Goal: Task Accomplishment & Management: Complete application form

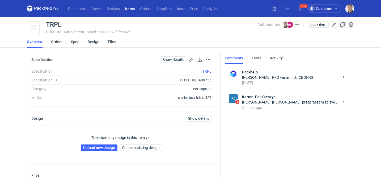
click at [277, 104] on div "Rafał Stani: Panie Macieju, przepraszam za zwłokę. 353x250x80 zew Konstrukcja: …" at bounding box center [290, 101] width 97 height 5
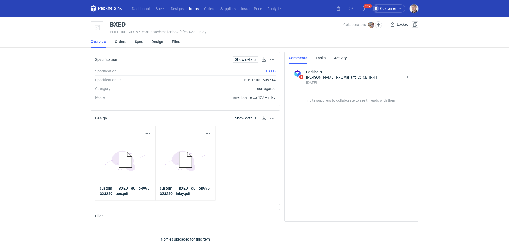
click at [121, 45] on link "Orders" at bounding box center [120, 42] width 11 height 12
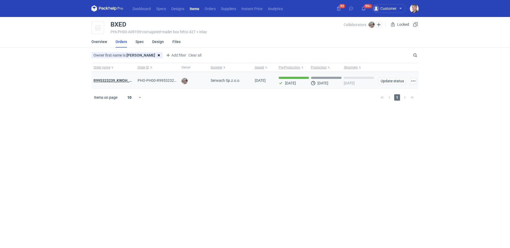
click at [122, 81] on strong "R995323239_KWOH_EIKL_BXED" at bounding box center [121, 80] width 54 height 4
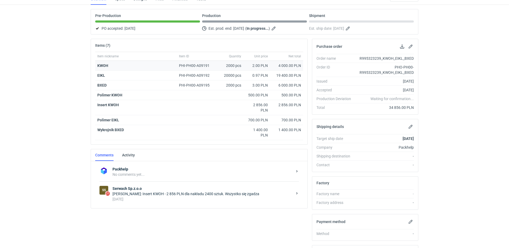
scroll to position [43, 0]
click at [187, 200] on div "4 days ago" at bounding box center [202, 198] width 180 height 5
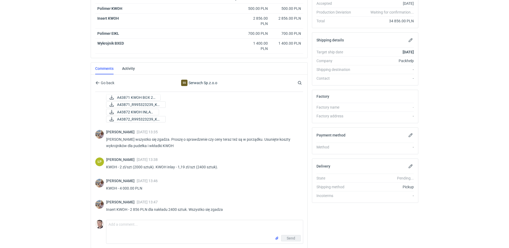
scroll to position [150, 0]
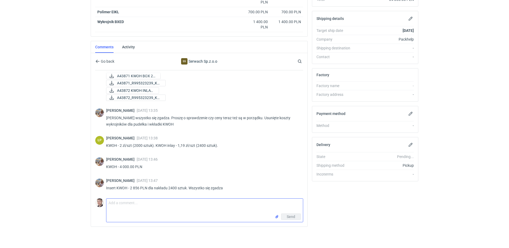
click at [163, 206] on textarea "Comment message" at bounding box center [204, 206] width 196 height 15
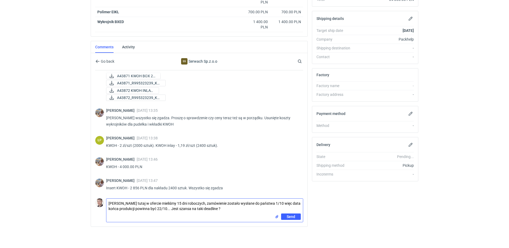
type textarea "Panie Łukaszu tutaj w ofercie mieliśmy 15 dni roboczych, zamówienie zostało wys…"
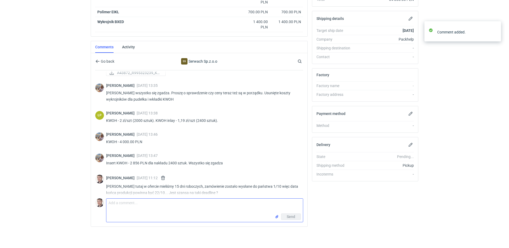
scroll to position [801, 0]
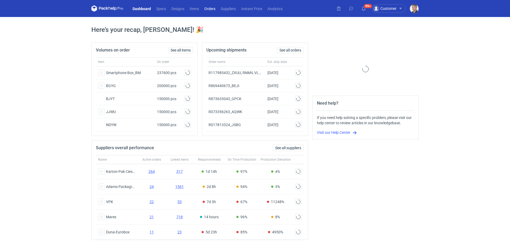
click at [211, 10] on link "Orders" at bounding box center [210, 8] width 16 height 6
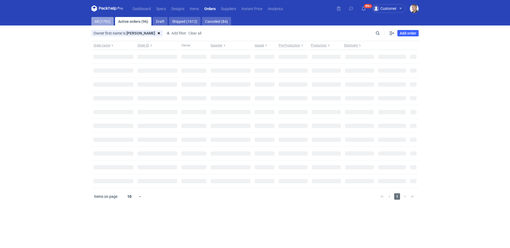
click at [101, 21] on link "All (1792)" at bounding box center [102, 21] width 22 height 9
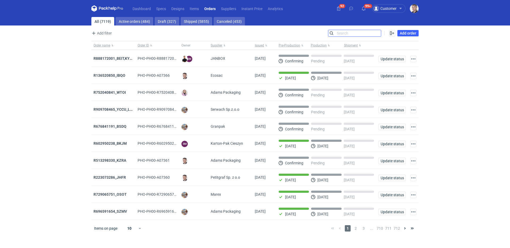
click at [376, 34] on input "Search" at bounding box center [354, 33] width 53 height 6
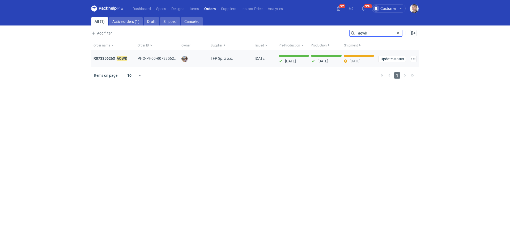
type input "aqwk"
click at [109, 57] on strong "R073356263_ AQWK" at bounding box center [111, 59] width 34 height 6
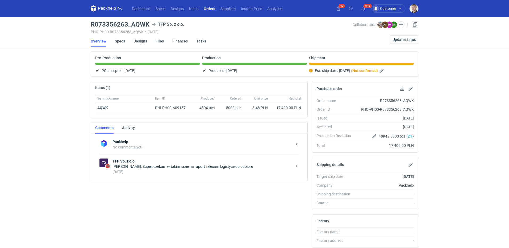
click at [155, 179] on div "Packhelp No comments yet... To 10 TFP Sp. z o.o. Michał Palasek: Super, czekam …" at bounding box center [199, 157] width 216 height 47
click at [159, 173] on div "4 days ago" at bounding box center [202, 171] width 180 height 5
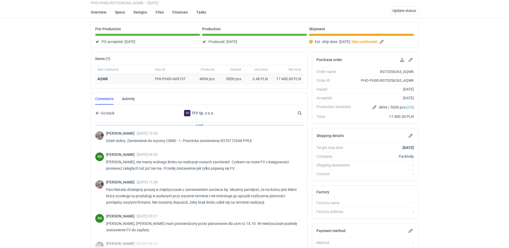
click at [107, 81] on div "AQWK" at bounding box center [123, 78] width 53 height 5
click at [106, 79] on strong "AQWK" at bounding box center [102, 79] width 11 height 4
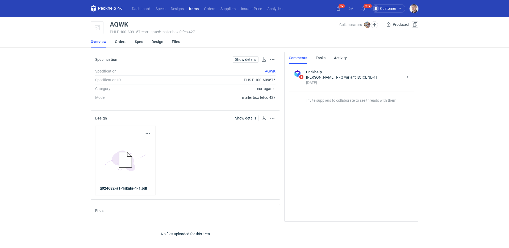
click at [118, 40] on link "Orders" at bounding box center [120, 42] width 11 height 12
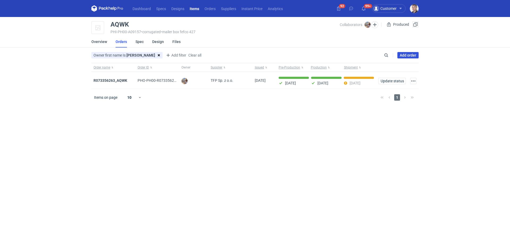
click at [402, 57] on link "Add order" at bounding box center [407, 55] width 21 height 6
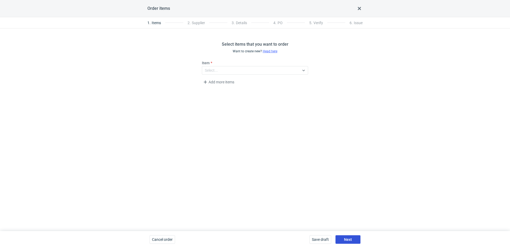
click at [352, 239] on button "Next" at bounding box center [348, 239] width 25 height 9
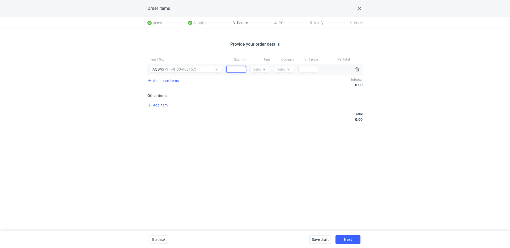
click at [231, 68] on input "Quantity" at bounding box center [236, 69] width 20 height 6
type input "5000"
click at [262, 69] on icon at bounding box center [264, 69] width 4 height 4
click at [262, 78] on div "pcs" at bounding box center [259, 80] width 15 height 7
drag, startPoint x: 291, startPoint y: 70, endPoint x: 286, endPoint y: 77, distance: 8.3
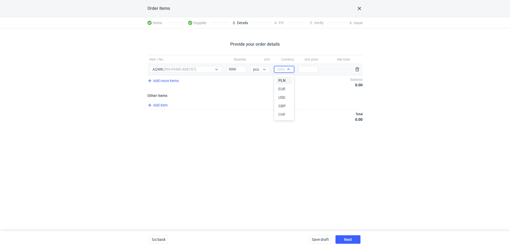
click at [291, 70] on div at bounding box center [288, 69] width 6 height 4
click at [286, 77] on div "PLN" at bounding box center [283, 80] width 15 height 7
click at [314, 69] on input "Price" at bounding box center [308, 69] width 20 height 6
type input "3.48"
click at [353, 239] on button "Next" at bounding box center [348, 239] width 25 height 9
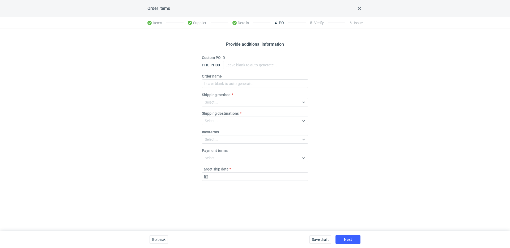
click at [227, 88] on fieldset "Custom PO ID PHO-PH00- Order name Shipping method Select... Shipping destinatio…" at bounding box center [255, 120] width 106 height 130
click at [227, 86] on input "Order name" at bounding box center [255, 83] width 106 height 9
paste input "R655381107"
type input "R655381107_HMLY"
click at [230, 103] on div "Select..." at bounding box center [250, 102] width 97 height 7
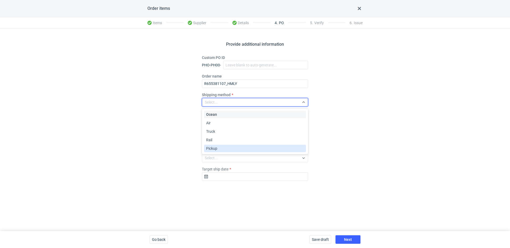
click at [223, 146] on div "Pickup" at bounding box center [255, 148] width 98 height 5
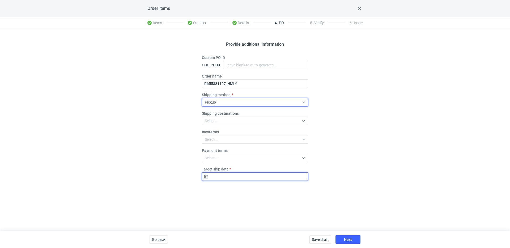
click at [236, 175] on input "Target ship date" at bounding box center [255, 176] width 106 height 9
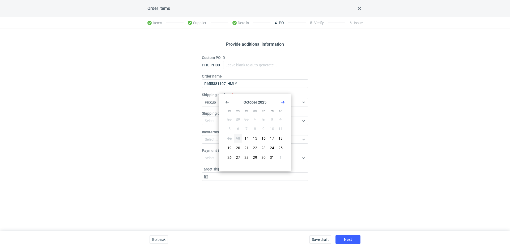
click at [284, 100] on icon "Go forward 1 month" at bounding box center [283, 102] width 4 height 4
click at [236, 128] on button "3" at bounding box center [238, 129] width 9 height 9
type input "2025-11-03"
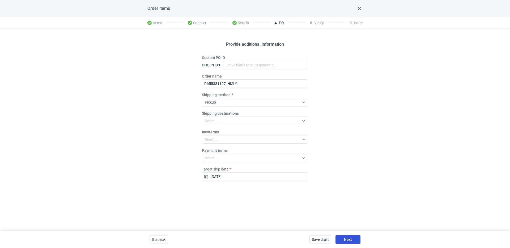
click at [355, 239] on button "Next" at bounding box center [348, 239] width 25 height 9
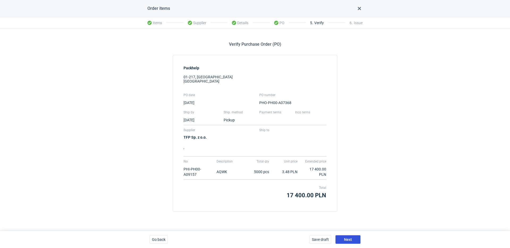
click at [352, 238] on button "Next" at bounding box center [348, 239] width 25 height 9
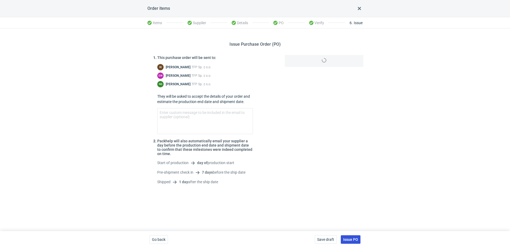
click at [354, 239] on span "Issue PO" at bounding box center [350, 240] width 15 height 4
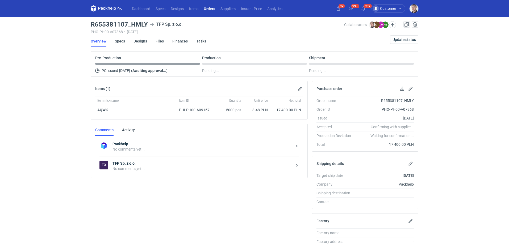
click at [141, 160] on div "To TFP Sp. z o.o. No comments yet..." at bounding box center [198, 165] width 199 height 19
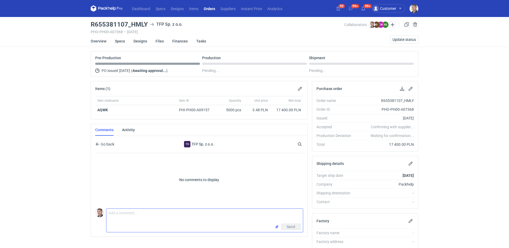
click at [139, 211] on textarea "Comment message" at bounding box center [204, 216] width 196 height 15
paste textarea "CBRI - 1"
type textarea "wycena CBRI - 1"
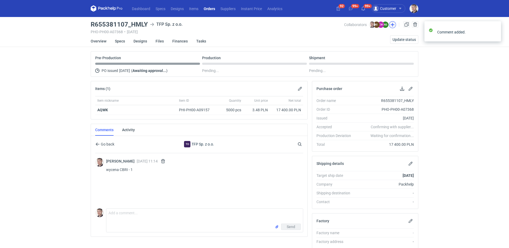
click at [392, 25] on button "button" at bounding box center [392, 24] width 7 height 7
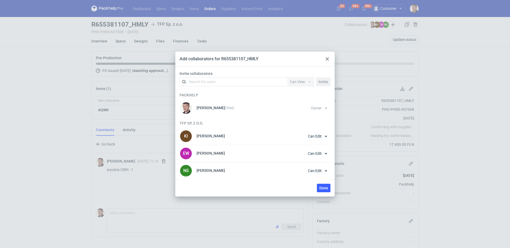
click at [248, 79] on div "Search for users" at bounding box center [232, 81] width 92 height 7
type input "pala"
click at [232, 94] on span "Packhelp" at bounding box center [230, 95] width 15 height 4
click at [319, 85] on button "Invite" at bounding box center [323, 82] width 14 height 9
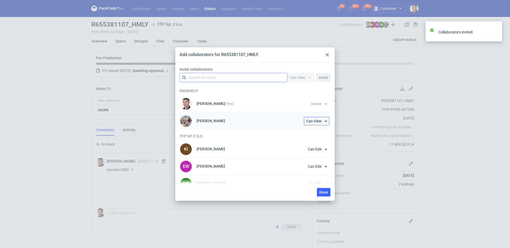
click at [317, 121] on span "Can View" at bounding box center [313, 121] width 15 height 4
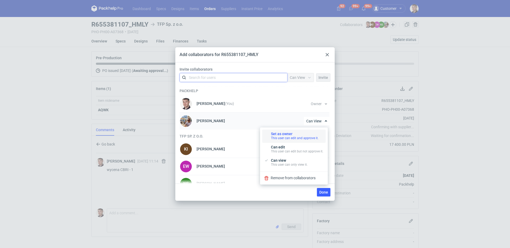
click at [291, 139] on div "This user can edit and approve it." at bounding box center [295, 138] width 48 height 4
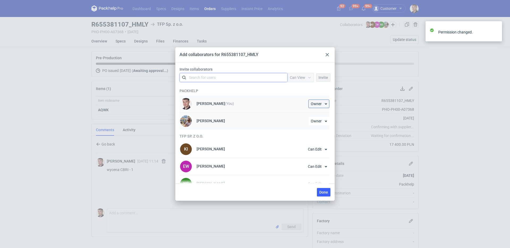
click at [319, 104] on span "Owner" at bounding box center [316, 104] width 11 height 4
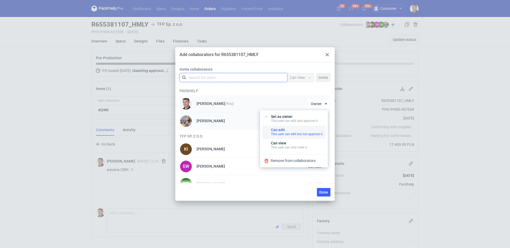
click at [285, 135] on div "This user can edit but not approve it." at bounding box center [297, 134] width 52 height 4
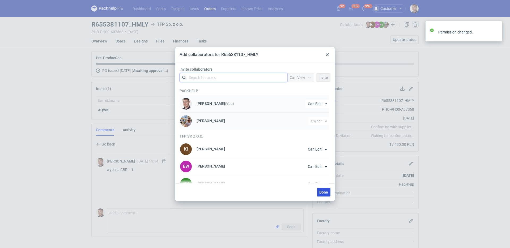
click at [320, 191] on span "Done" at bounding box center [323, 192] width 9 height 4
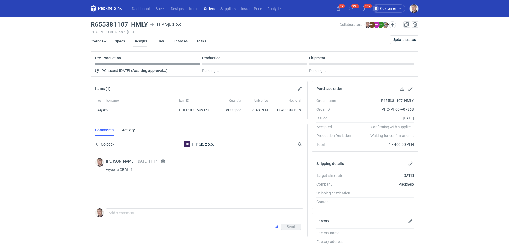
click at [135, 40] on link "Designs" at bounding box center [140, 41] width 14 height 12
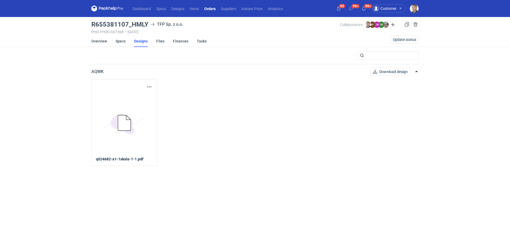
click at [122, 42] on link "Specs" at bounding box center [121, 41] width 10 height 12
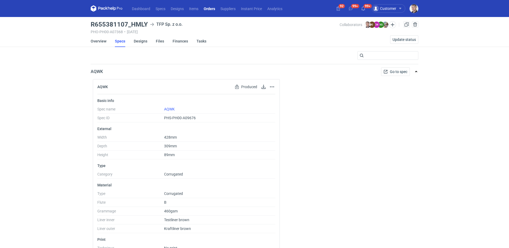
scroll to position [107, 0]
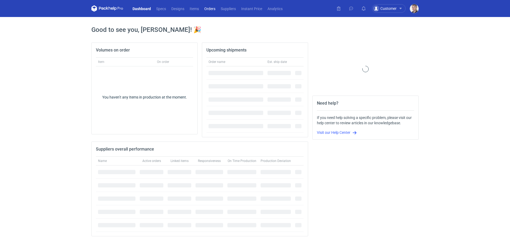
click at [206, 10] on link "Orders" at bounding box center [210, 8] width 16 height 6
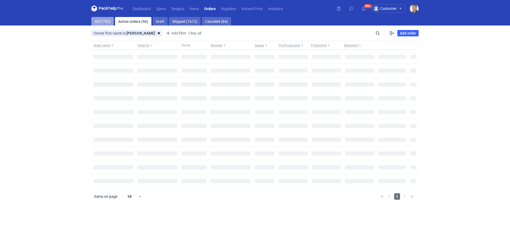
click at [104, 22] on link "All (1792)" at bounding box center [102, 21] width 22 height 9
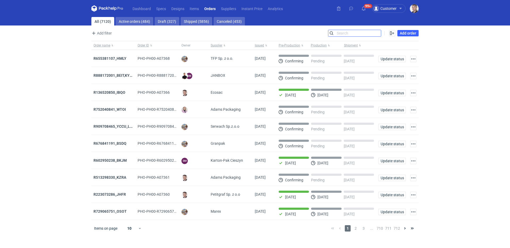
click at [376, 35] on input "Search" at bounding box center [354, 33] width 53 height 6
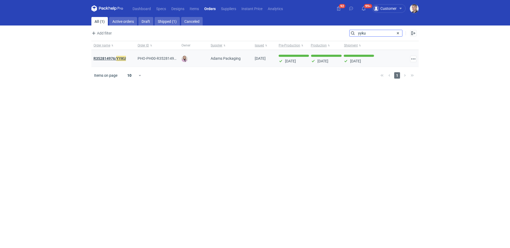
type input "yyku"
click at [109, 59] on strong "R352814976/ YYKU" at bounding box center [110, 59] width 32 height 6
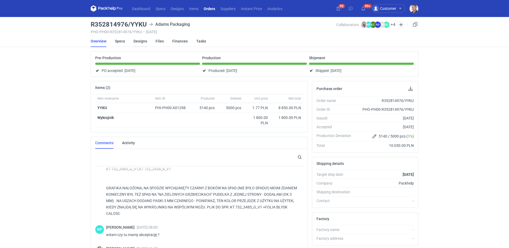
click at [139, 42] on link "Designs" at bounding box center [140, 41] width 14 height 12
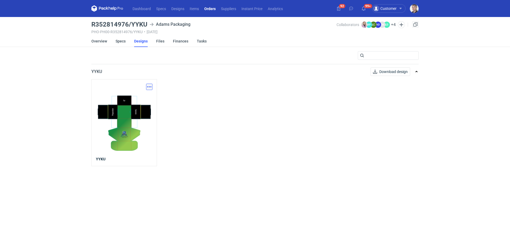
click at [149, 86] on button "button" at bounding box center [149, 87] width 6 height 6
click at [138, 94] on div "Download design part" at bounding box center [125, 98] width 53 height 13
click at [137, 96] on link "Download design part" at bounding box center [125, 98] width 49 height 9
click at [125, 43] on link "Specs" at bounding box center [121, 41] width 10 height 12
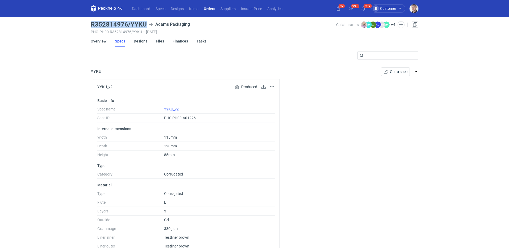
drag, startPoint x: 115, startPoint y: 25, endPoint x: 145, endPoint y: 24, distance: 30.0
click at [145, 24] on h3 "R352814976/YYKU" at bounding box center [119, 24] width 56 height 6
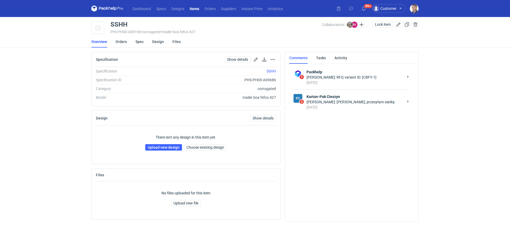
click at [351, 110] on div "[DATE]" at bounding box center [355, 107] width 97 height 5
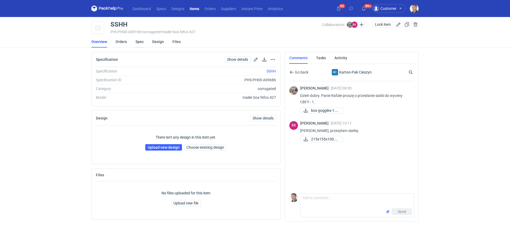
click at [139, 43] on link "Spec" at bounding box center [139, 42] width 8 height 12
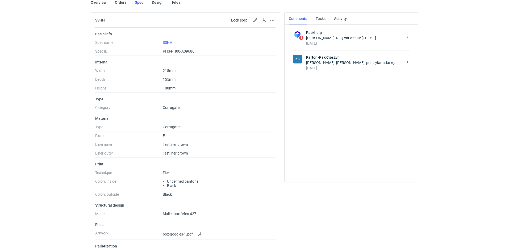
scroll to position [56, 0]
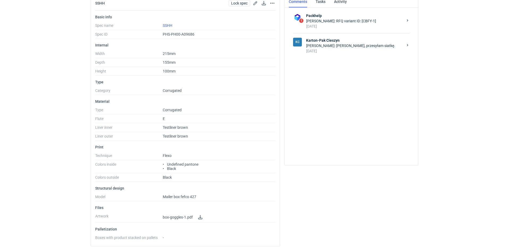
click at [384, 42] on strong "Karton-Pak Cieszyn" at bounding box center [354, 40] width 97 height 5
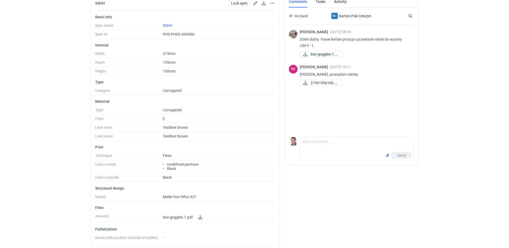
drag, startPoint x: 350, startPoint y: 130, endPoint x: 348, endPoint y: 132, distance: 3.1
click at [350, 130] on div "[PERSON_NAME] [DATE] 08:30 Dzień dobry. Panie Rafale proszę o przesłanie siatki…" at bounding box center [351, 80] width 125 height 110
click at [346, 138] on textarea "Comment message" at bounding box center [356, 144] width 113 height 15
type textarea "Panie Rafale tutaj mamy policzone flexo 1+2? przy flexo 1+1 jakie by były koszt…"
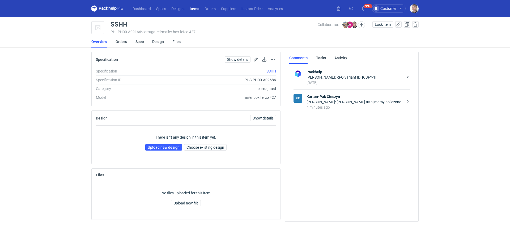
click at [355, 107] on div "4 minutes ago" at bounding box center [355, 107] width 97 height 5
